Goal: Check status

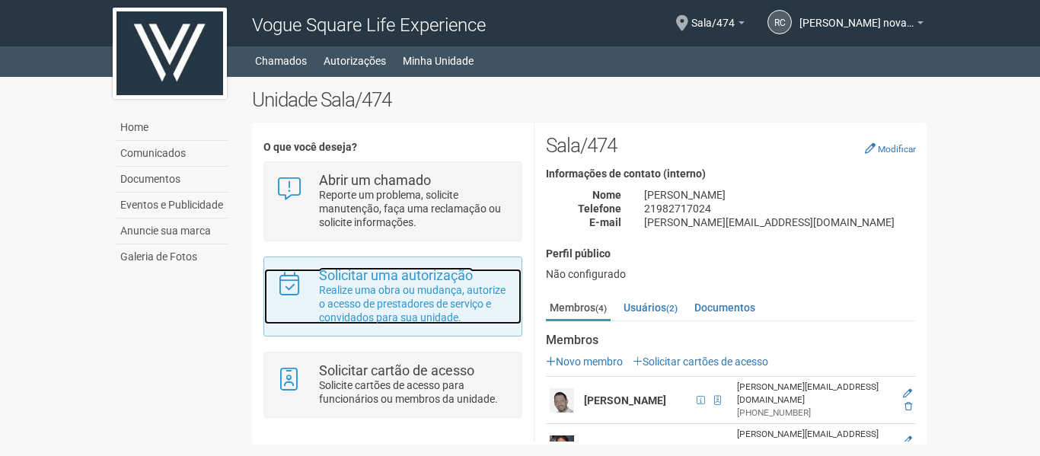
drag, startPoint x: 0, startPoint y: 0, endPoint x: 360, endPoint y: 299, distance: 468.0
click at [360, 299] on p "Realize uma obra ou mudança, autorize o acesso de prestadores de serviço e conv…" at bounding box center [414, 303] width 191 height 41
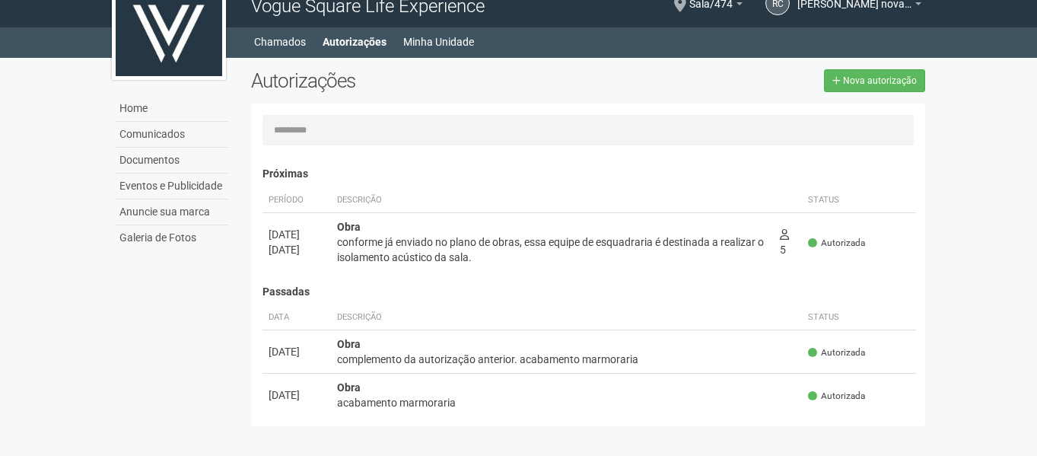
scroll to position [24, 0]
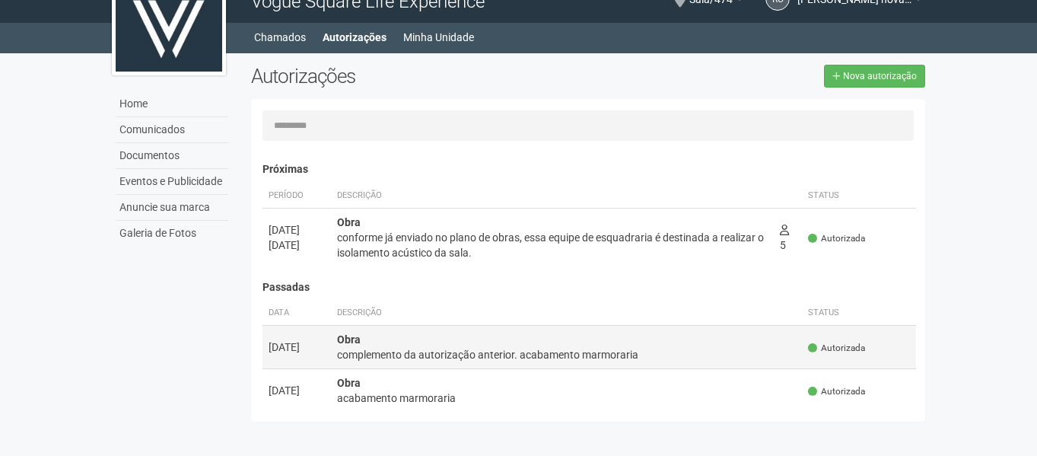
click at [619, 354] on div "complemento da autorização anterior. acabamento marmoraria" at bounding box center [567, 354] width 460 height 15
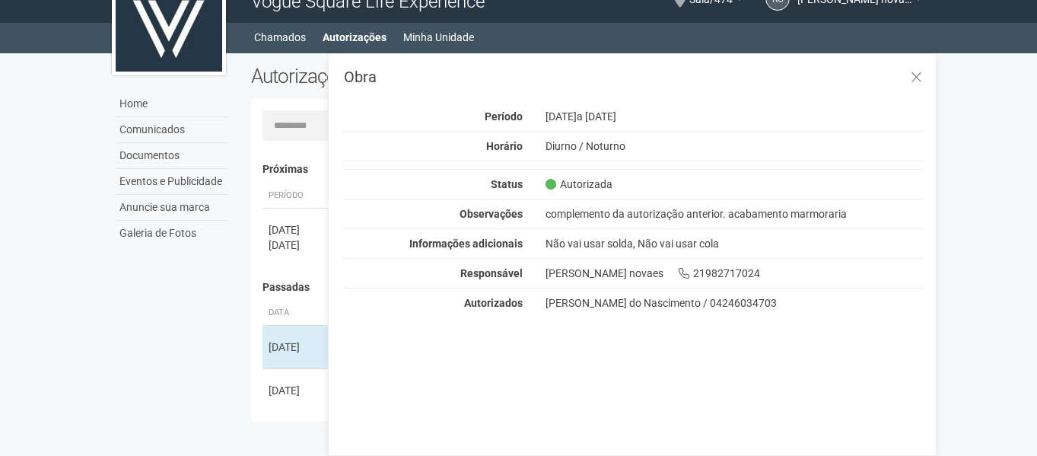
click at [88, 303] on body "Aguarde... Vogue Square Life Experience rc [PERSON_NAME] [PERSON_NAME] novaes […" at bounding box center [518, 204] width 1037 height 456
click at [288, 384] on div "[DATE]" at bounding box center [297, 390] width 56 height 15
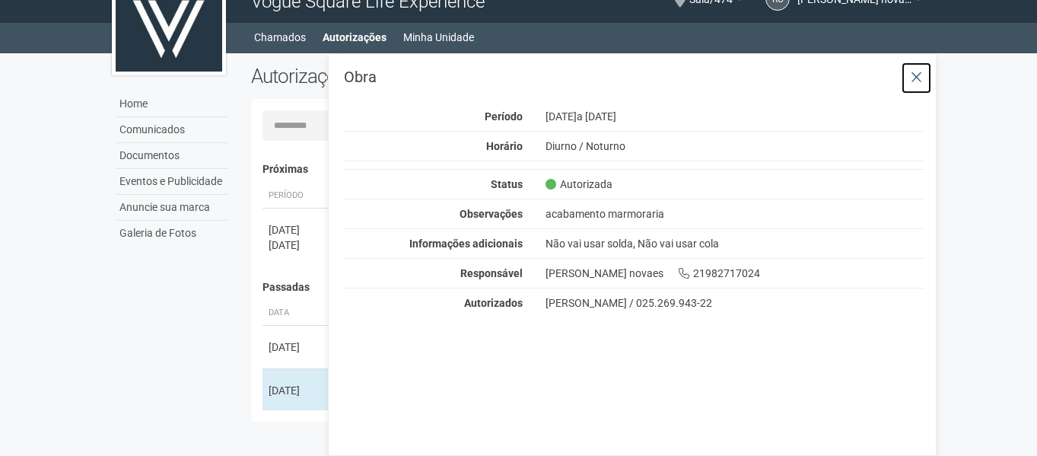
click at [918, 79] on icon at bounding box center [916, 77] width 11 height 15
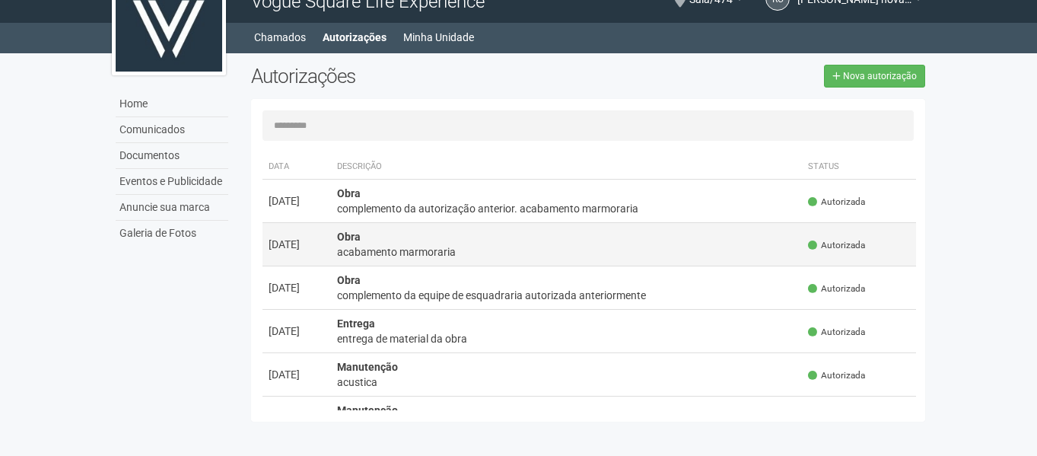
scroll to position [152, 0]
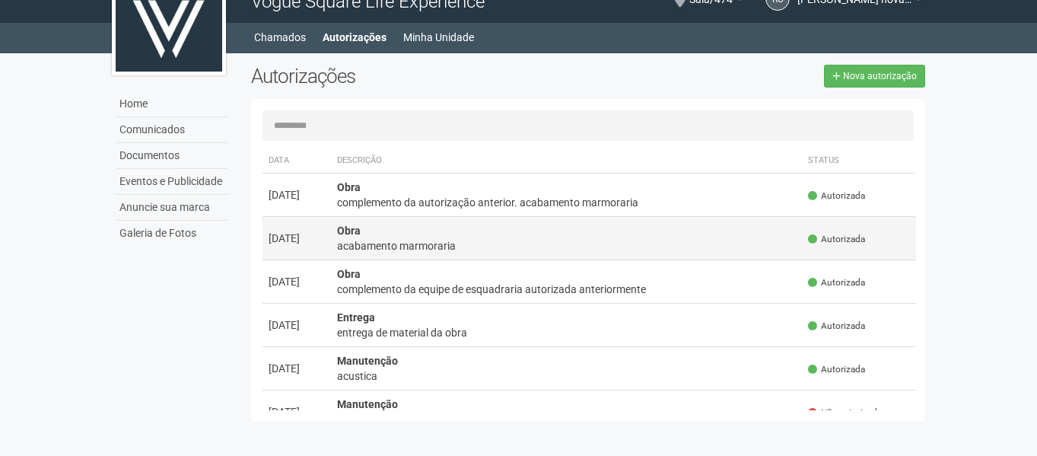
click at [445, 242] on div "acabamento marmoraria" at bounding box center [567, 245] width 460 height 15
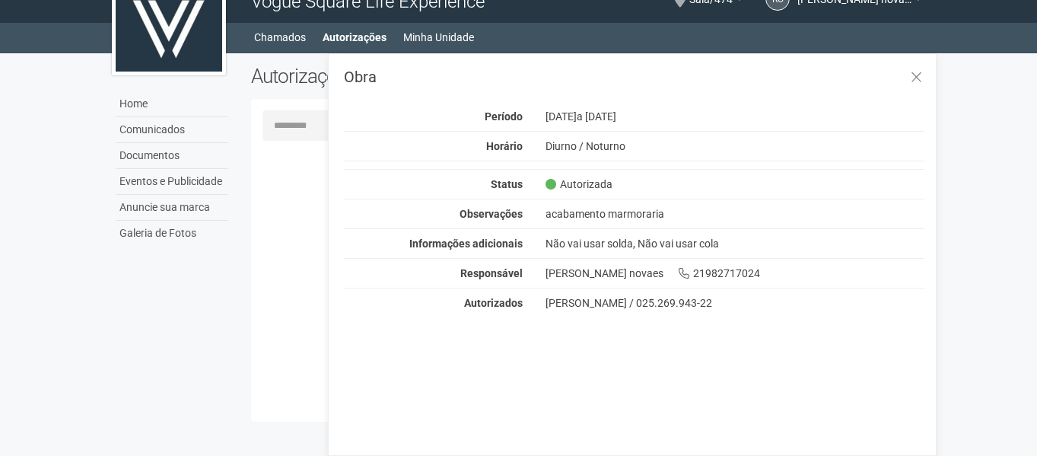
scroll to position [0, 0]
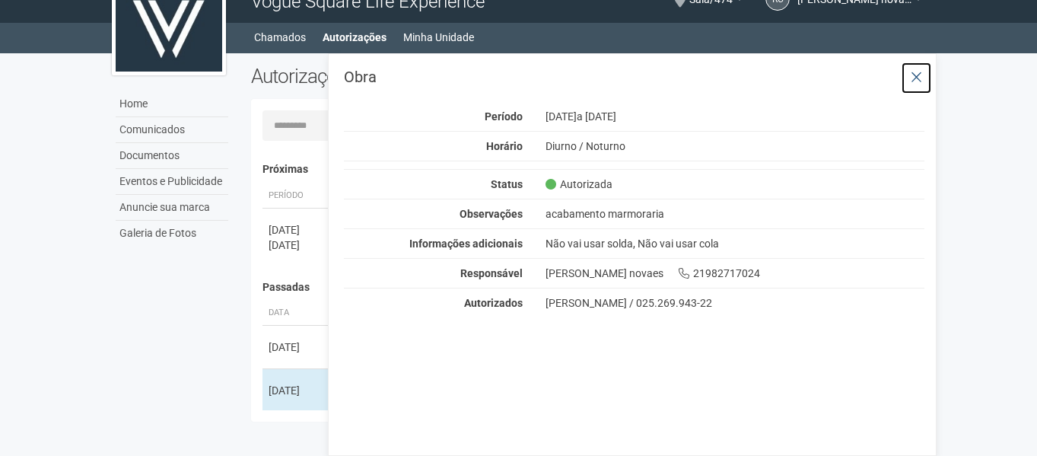
click at [914, 74] on icon at bounding box center [916, 77] width 11 height 15
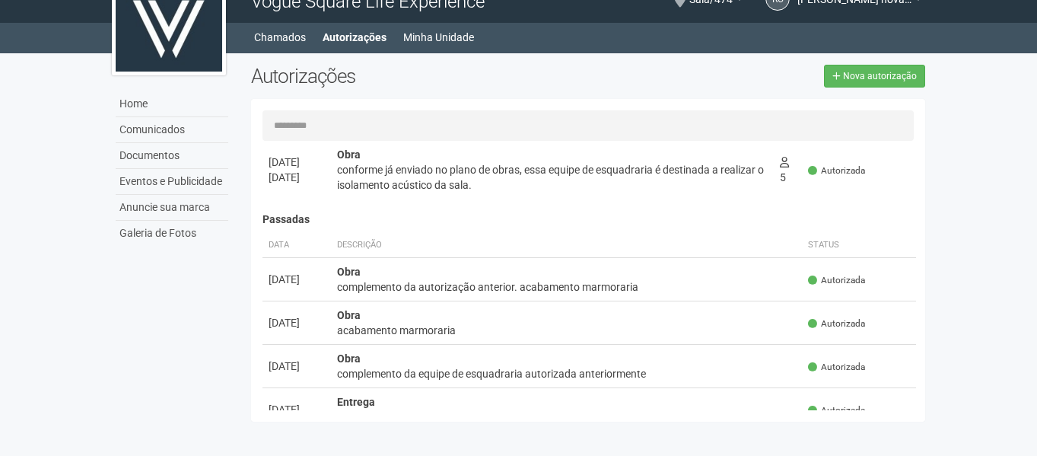
scroll to position [152, 0]
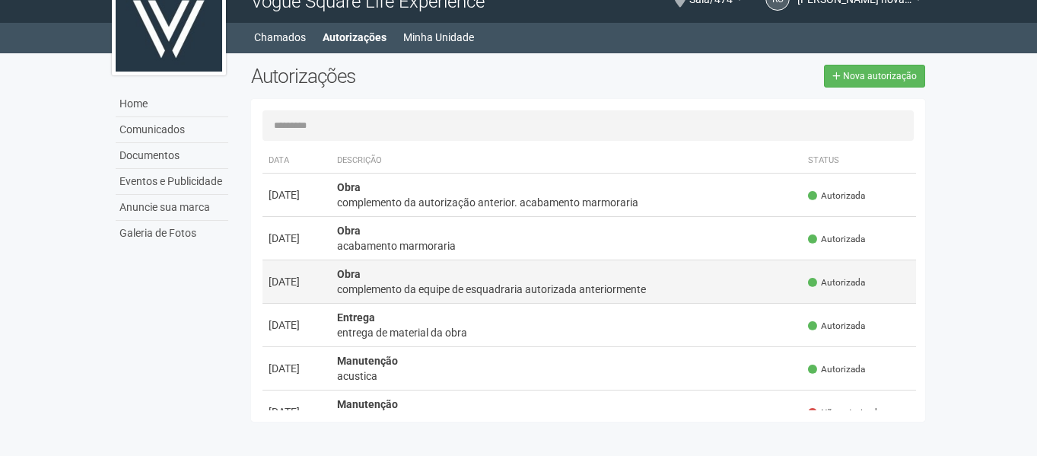
click at [432, 279] on td "Obra complemento da equipe de esquadraria autorizada anteriormente" at bounding box center [567, 281] width 472 height 43
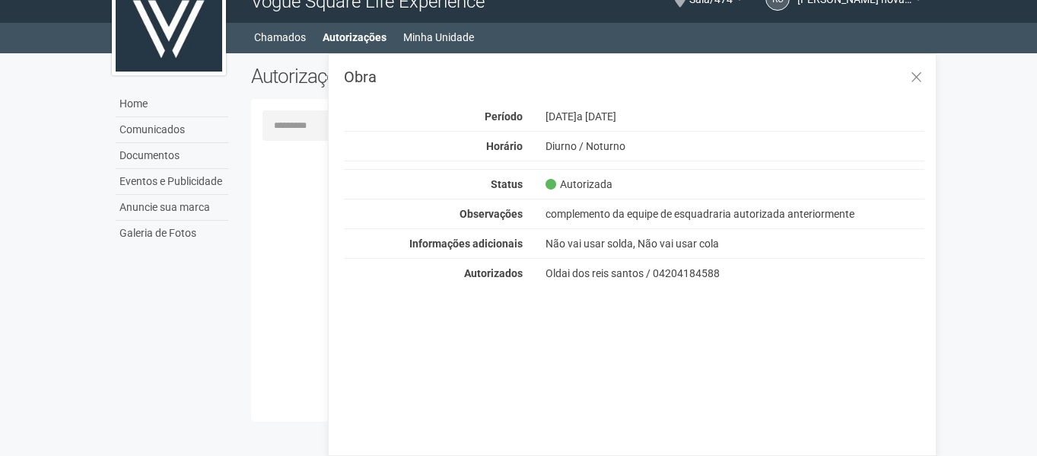
scroll to position [0, 0]
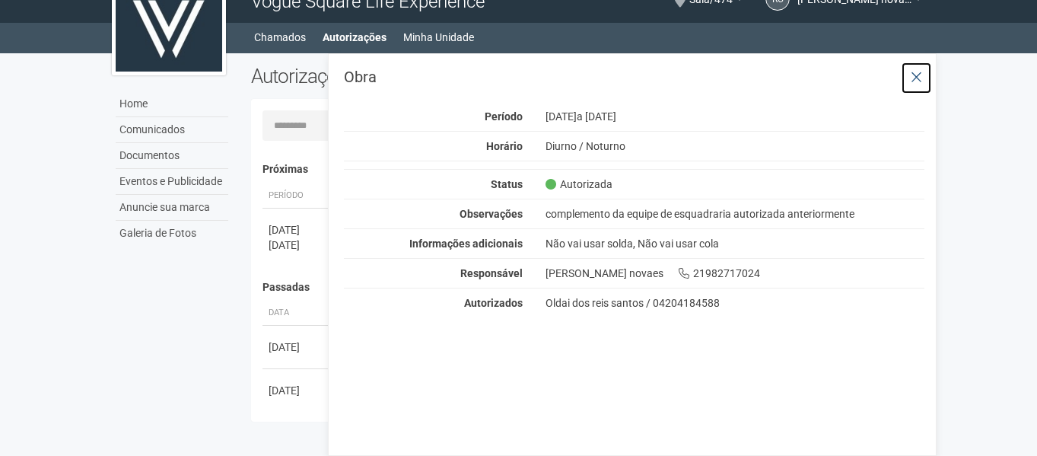
click at [919, 75] on icon at bounding box center [916, 77] width 11 height 15
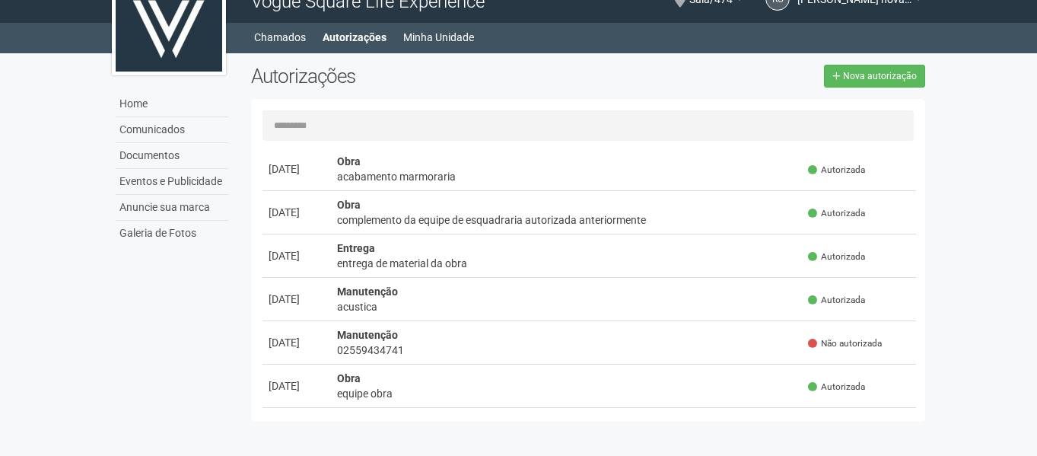
scroll to position [228, 0]
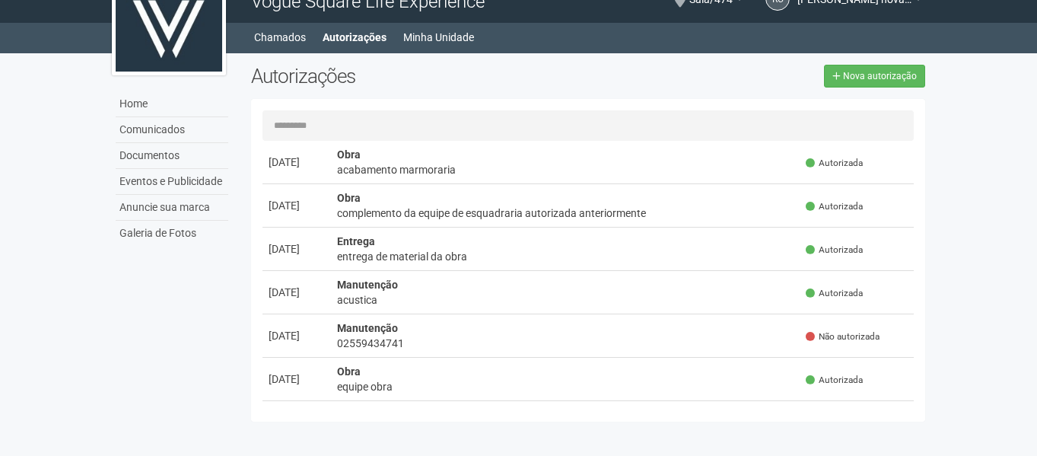
drag, startPoint x: 472, startPoint y: 293, endPoint x: 256, endPoint y: 306, distance: 216.5
click at [246, 307] on div "Autorizações Nova autorização [GEOGRAPHIC_DATA]... Nenhuma autorização foi soli…" at bounding box center [589, 247] width 698 height 365
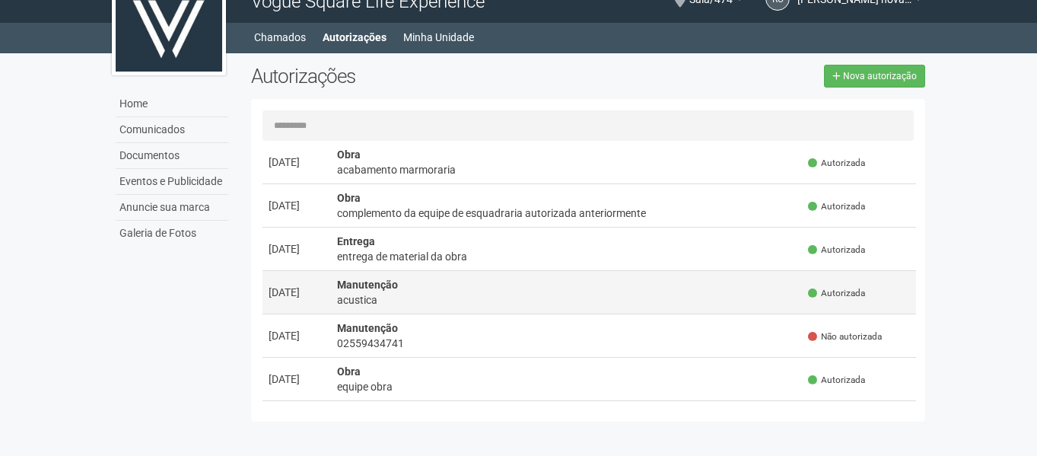
click at [355, 290] on strong "Manutenção" at bounding box center [367, 285] width 61 height 12
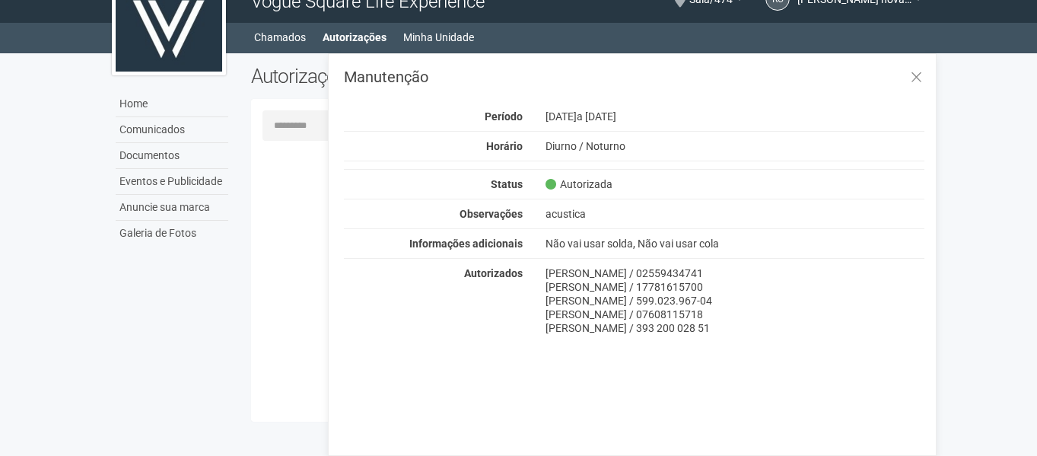
scroll to position [0, 0]
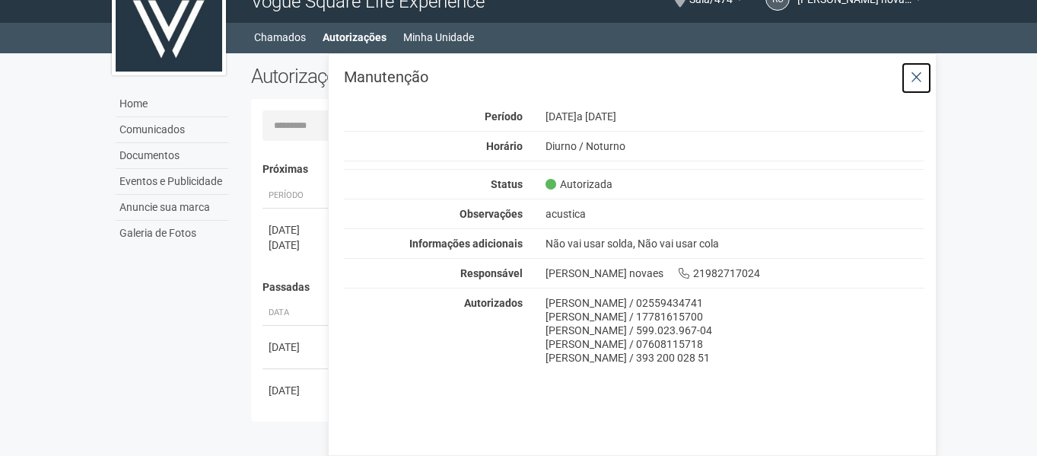
click at [910, 72] on button at bounding box center [916, 78] width 31 height 33
